Goal: Navigation & Orientation: Find specific page/section

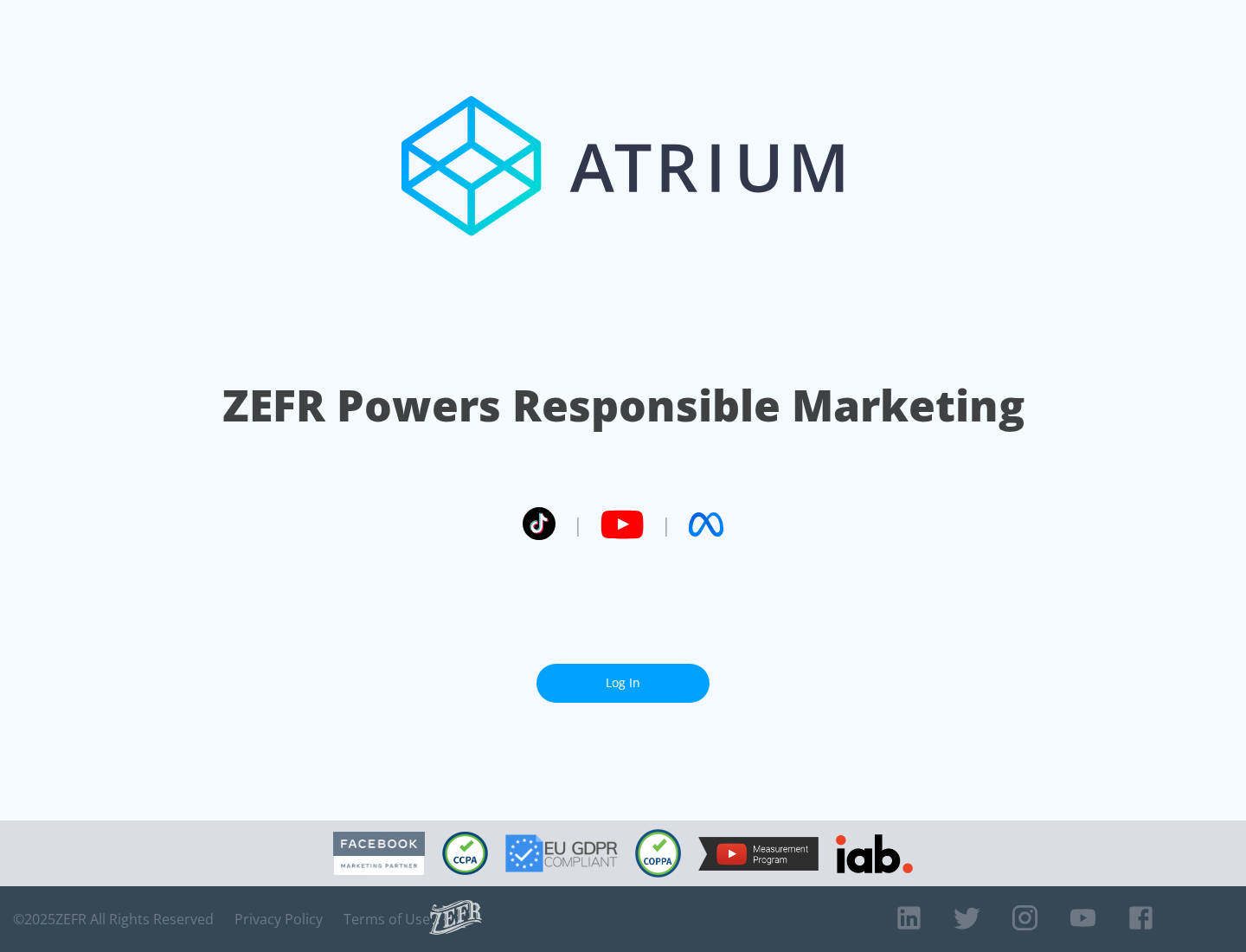
click at [623, 676] on link "Log In" at bounding box center [623, 683] width 173 height 39
